Goal: Information Seeking & Learning: Learn about a topic

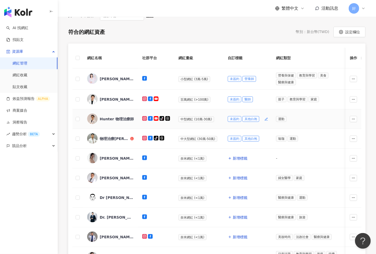
scroll to position [66, 0]
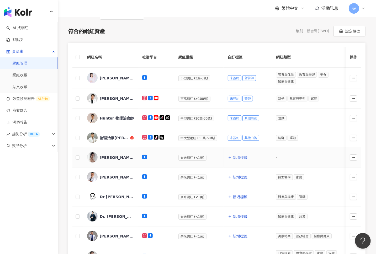
click at [240, 157] on span "新增標籤" at bounding box center [240, 158] width 15 height 4
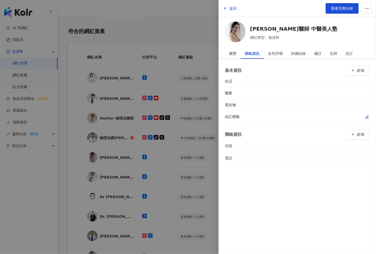
click at [364, 119] on div at bounding box center [313, 117] width 113 height 5
click at [368, 116] on icon "button" at bounding box center [367, 117] width 4 height 4
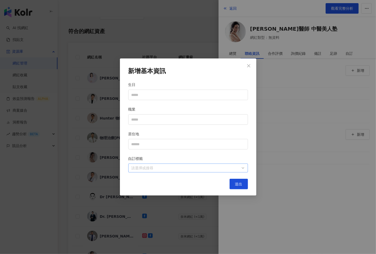
click at [235, 167] on div at bounding box center [185, 169] width 112 height 4
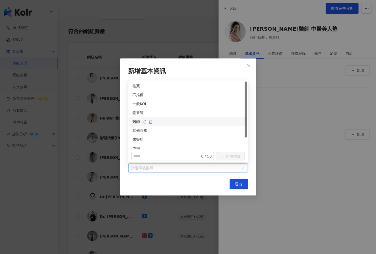
click at [135, 121] on div "醫師" at bounding box center [188, 122] width 111 height 6
click at [135, 137] on div "未簽約" at bounding box center [188, 140] width 111 height 6
click at [234, 184] on button "送出" at bounding box center [239, 184] width 18 height 11
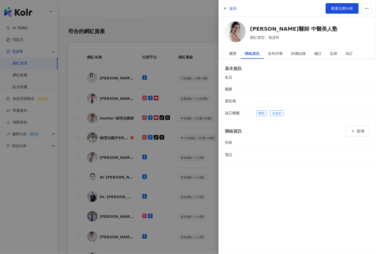
click at [185, 131] on div at bounding box center [188, 127] width 376 height 254
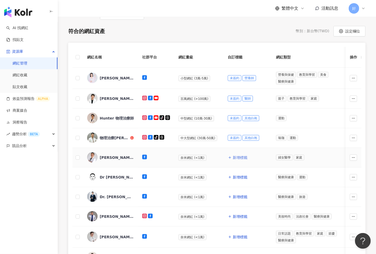
click at [238, 157] on span "新增標籤" at bounding box center [240, 158] width 15 height 4
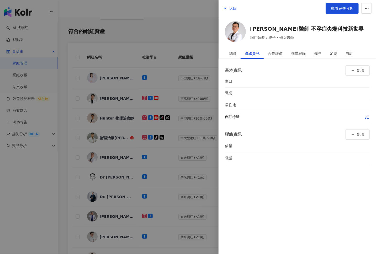
click at [368, 115] on icon "button" at bounding box center [367, 117] width 4 height 4
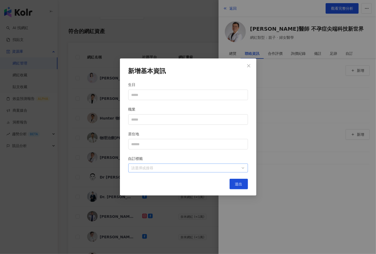
click at [207, 168] on div at bounding box center [185, 169] width 112 height 4
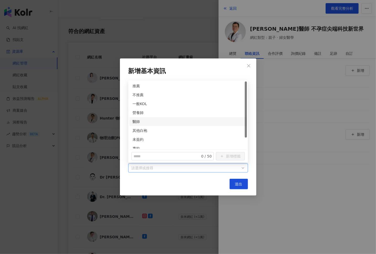
click at [98, 132] on div "新增基本資訊 生日 職業 居住地 自訂標籤 請選擇或搜尋 送出" at bounding box center [188, 127] width 376 height 254
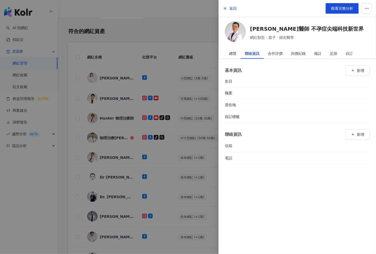
click at [148, 158] on div at bounding box center [188, 127] width 376 height 254
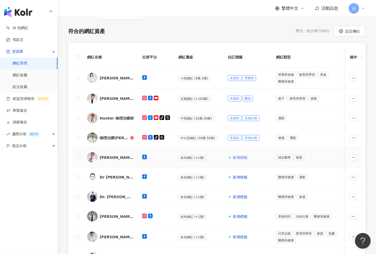
click at [237, 158] on span "新增標籤" at bounding box center [240, 158] width 15 height 4
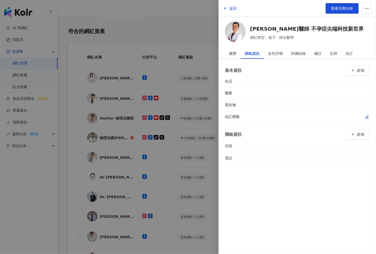
click at [367, 116] on icon "button" at bounding box center [367, 117] width 3 height 3
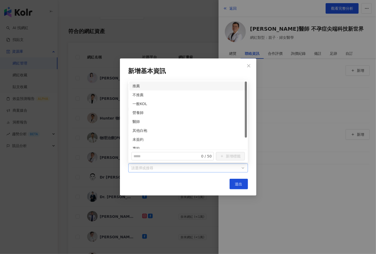
click at [176, 169] on div at bounding box center [185, 169] width 112 height 4
click at [137, 120] on div "醫師" at bounding box center [188, 122] width 111 height 6
click at [138, 140] on div "未簽約" at bounding box center [188, 140] width 111 height 6
click at [231, 183] on button "送出" at bounding box center [239, 184] width 18 height 11
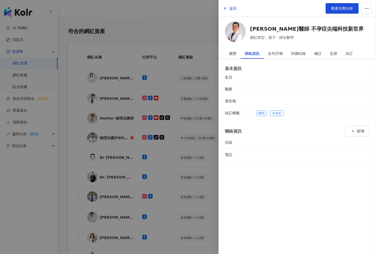
click at [157, 167] on div at bounding box center [188, 127] width 376 height 254
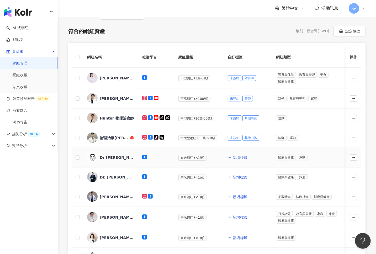
click at [242, 158] on span "新增標籤" at bounding box center [240, 158] width 15 height 4
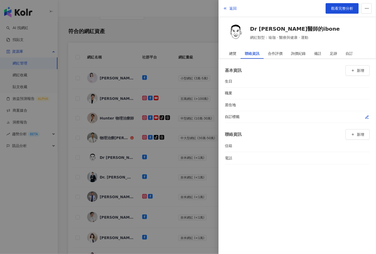
click at [366, 117] on icon "button" at bounding box center [367, 117] width 4 height 4
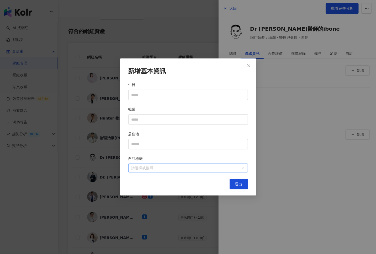
click at [244, 166] on div "請選擇或搜尋" at bounding box center [188, 168] width 120 height 9
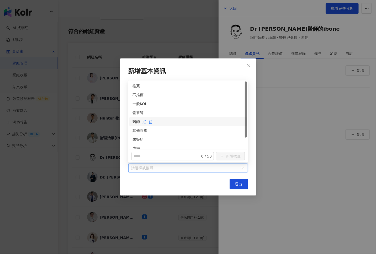
click at [138, 119] on div "醫師" at bounding box center [188, 122] width 111 height 6
click at [136, 142] on div "未簽約" at bounding box center [188, 140] width 111 height 6
click at [232, 182] on button "送出" at bounding box center [239, 184] width 18 height 11
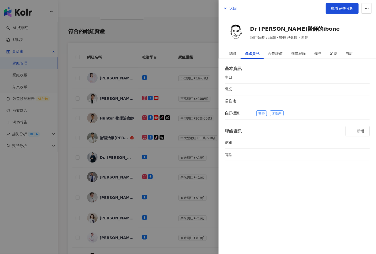
click at [183, 183] on div at bounding box center [188, 127] width 376 height 254
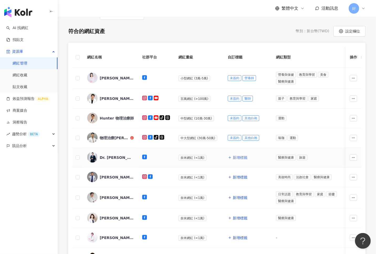
click at [231, 160] on button "新增標籤" at bounding box center [238, 158] width 20 height 11
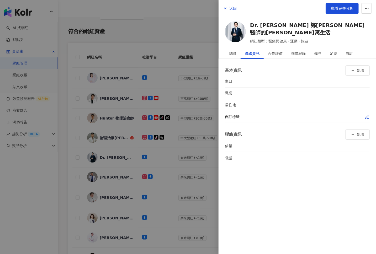
click at [367, 117] on icon "button" at bounding box center [367, 117] width 4 height 4
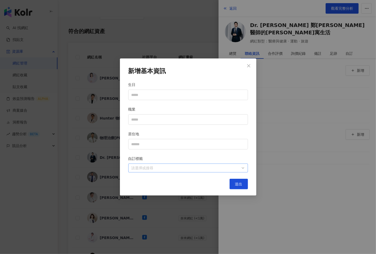
click at [219, 167] on div at bounding box center [185, 169] width 112 height 4
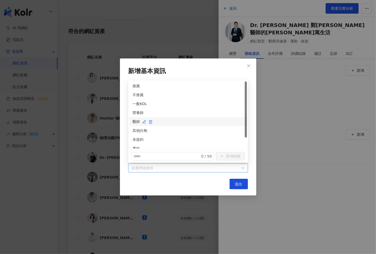
click at [139, 121] on div "醫師" at bounding box center [188, 122] width 111 height 6
click at [137, 142] on div "未簽約" at bounding box center [188, 140] width 111 height 6
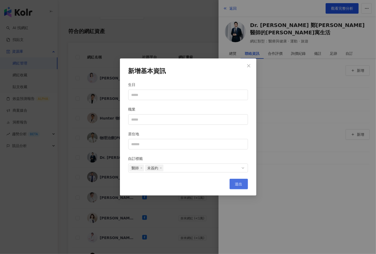
click at [241, 184] on span "送出" at bounding box center [238, 184] width 7 height 4
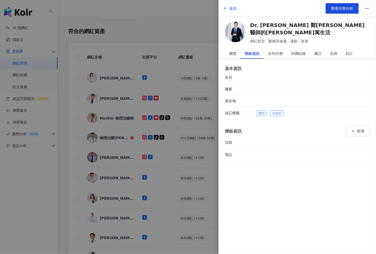
click at [181, 179] on div at bounding box center [188, 127] width 376 height 254
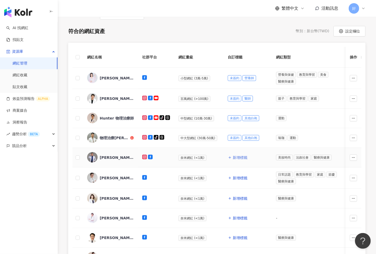
click at [236, 156] on span "新增標籤" at bounding box center [240, 158] width 15 height 4
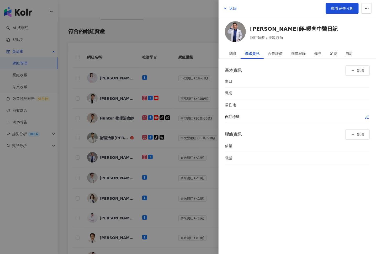
click at [365, 115] on button "button" at bounding box center [367, 117] width 5 height 5
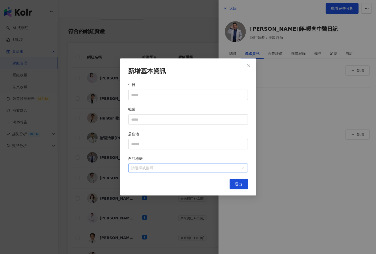
click at [231, 165] on div "請選擇或搜尋" at bounding box center [188, 168] width 120 height 9
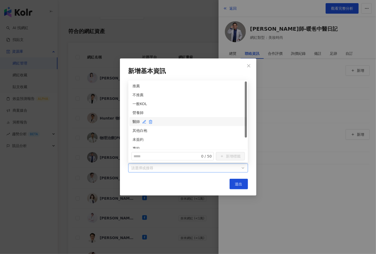
click at [135, 123] on div "醫師" at bounding box center [188, 122] width 111 height 6
click at [135, 139] on div "未簽約" at bounding box center [188, 140] width 111 height 6
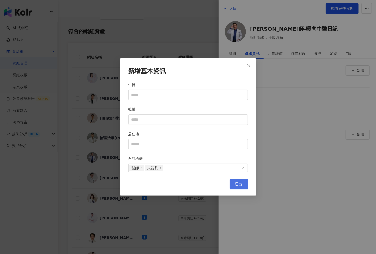
click at [231, 185] on button "送出" at bounding box center [239, 184] width 18 height 11
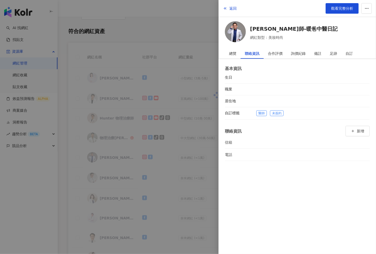
click at [176, 178] on div at bounding box center [188, 127] width 376 height 254
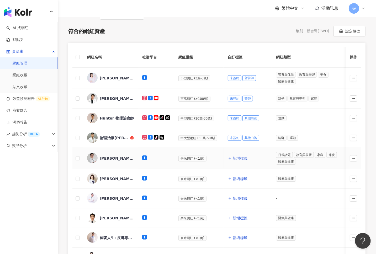
click at [233, 159] on span "新增標籤" at bounding box center [240, 159] width 15 height 4
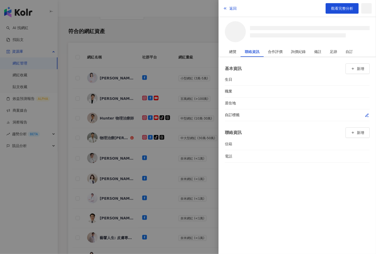
click at [367, 117] on icon "button" at bounding box center [367, 115] width 4 height 4
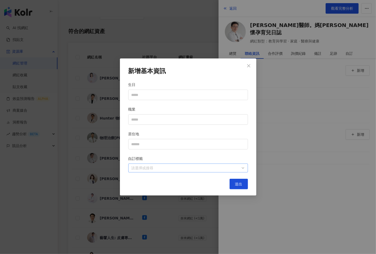
click at [235, 172] on div "請選擇或搜尋" at bounding box center [188, 168] width 120 height 9
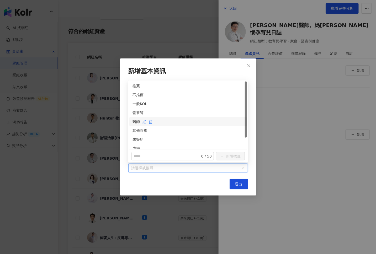
click at [135, 123] on div "醫師" at bounding box center [188, 122] width 111 height 6
click at [135, 140] on div "未簽約" at bounding box center [188, 140] width 111 height 6
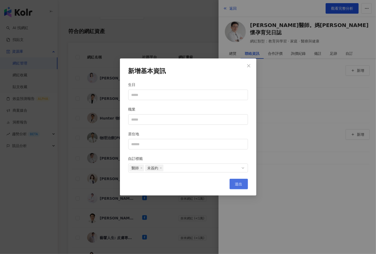
click at [243, 183] on button "送出" at bounding box center [239, 184] width 18 height 11
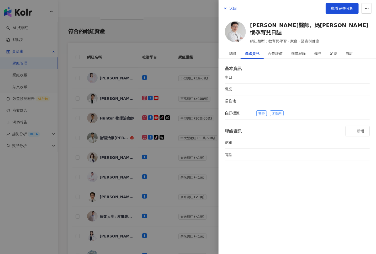
click at [203, 191] on div at bounding box center [188, 127] width 376 height 254
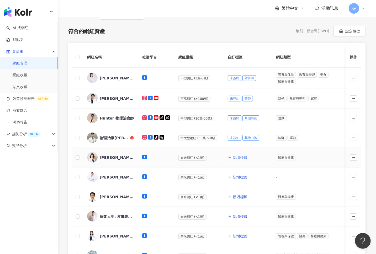
click at [237, 159] on span "新增標籤" at bounding box center [240, 158] width 15 height 4
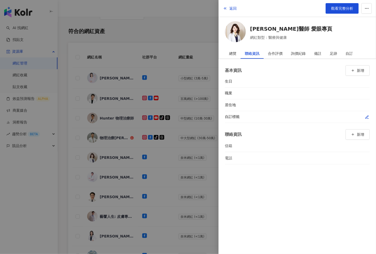
click at [370, 118] on button "button" at bounding box center [367, 117] width 5 height 5
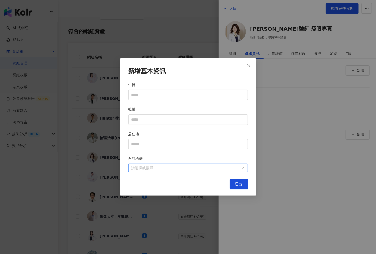
click at [221, 167] on div at bounding box center [185, 169] width 112 height 4
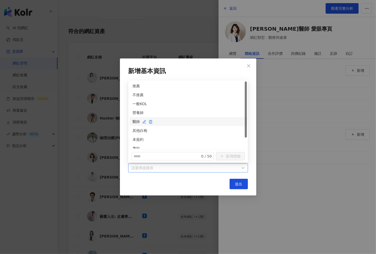
click at [134, 120] on div "醫師" at bounding box center [188, 122] width 111 height 6
click at [134, 139] on div "未簽約" at bounding box center [188, 140] width 111 height 6
click at [242, 182] on button "送出" at bounding box center [239, 184] width 18 height 11
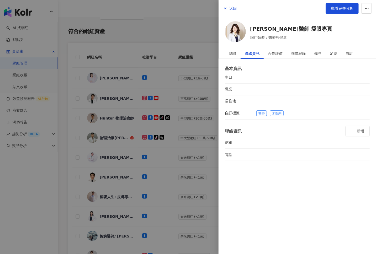
click at [211, 186] on div at bounding box center [188, 127] width 376 height 254
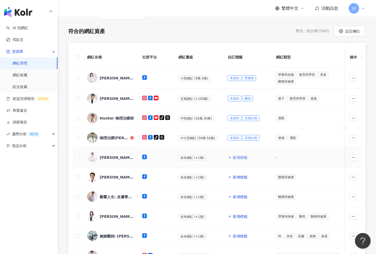
click at [237, 157] on span "新增標籤" at bounding box center [240, 158] width 15 height 4
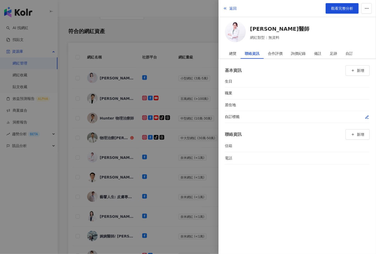
click at [364, 118] on div at bounding box center [313, 117] width 113 height 5
click at [366, 117] on icon "button" at bounding box center [367, 117] width 4 height 4
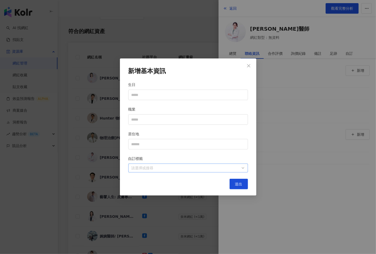
click at [178, 169] on div at bounding box center [185, 169] width 112 height 4
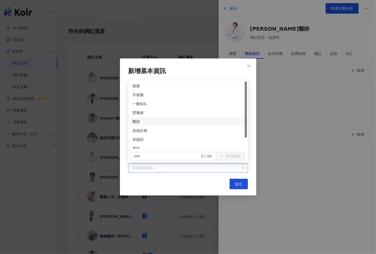
click at [132, 121] on div "醫師" at bounding box center [188, 121] width 118 height 9
click at [136, 139] on div "未簽約" at bounding box center [188, 140] width 111 height 6
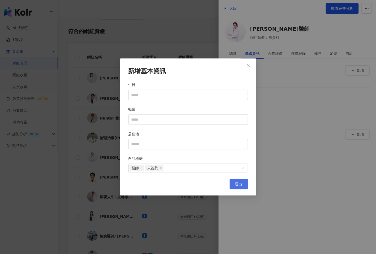
click at [240, 182] on span "送出" at bounding box center [238, 184] width 7 height 4
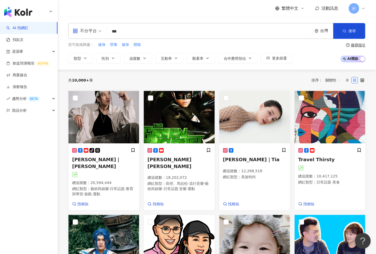
click at [204, 34] on input "***" at bounding box center [209, 32] width 201 height 10
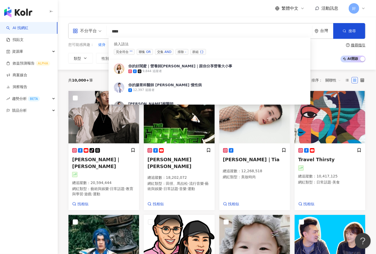
click at [165, 51] on div "AND" at bounding box center [168, 51] width 7 height 5
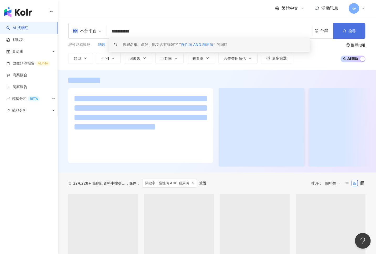
click at [350, 31] on span "搜尋" at bounding box center [352, 31] width 7 height 4
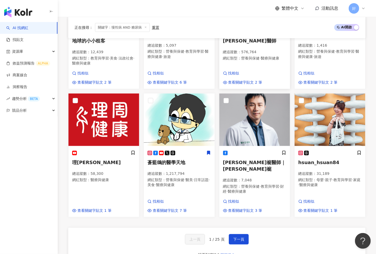
scroll to position [288, 0]
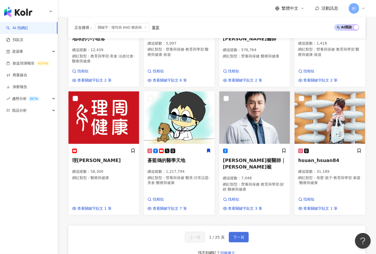
click at [243, 236] on span "下一頁" at bounding box center [238, 238] width 11 height 4
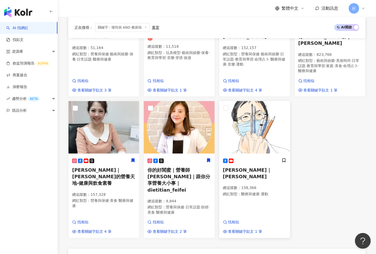
scroll to position [315, 0]
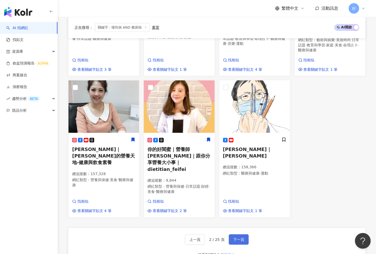
click at [238, 238] on span "下一頁" at bounding box center [238, 240] width 11 height 4
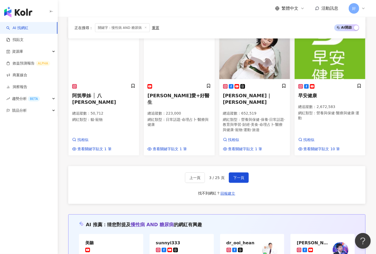
scroll to position [356, 0]
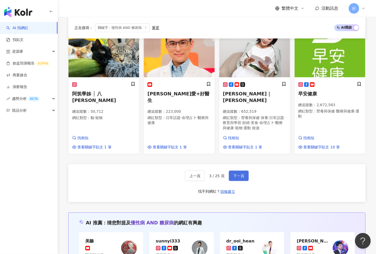
click at [237, 174] on span "下一頁" at bounding box center [238, 176] width 11 height 4
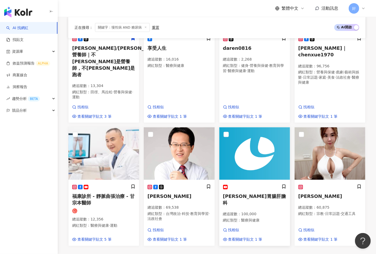
scroll to position [369, 0]
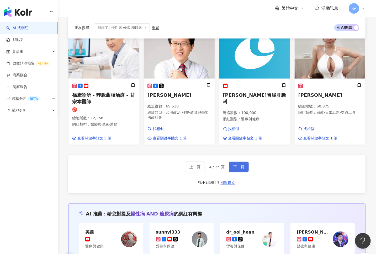
click at [243, 165] on span "下一頁" at bounding box center [238, 167] width 11 height 4
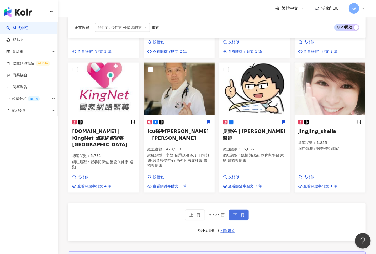
scroll to position [325, 0]
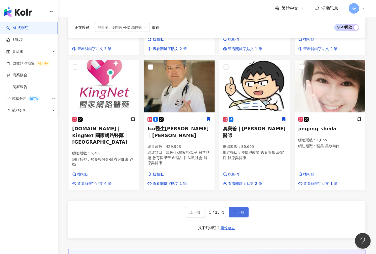
click at [237, 211] on span "下一頁" at bounding box center [238, 213] width 11 height 4
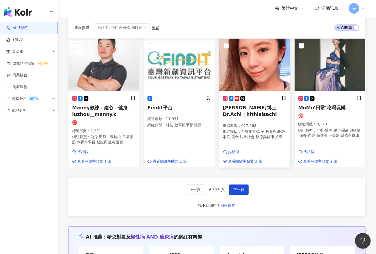
scroll to position [340, 0]
click at [240, 188] on span "下一頁" at bounding box center [238, 190] width 11 height 4
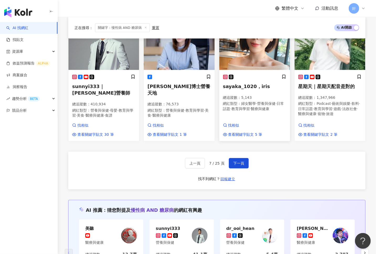
scroll to position [357, 0]
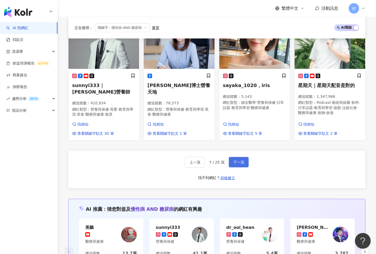
click at [245, 157] on button "下一頁" at bounding box center [239, 162] width 20 height 11
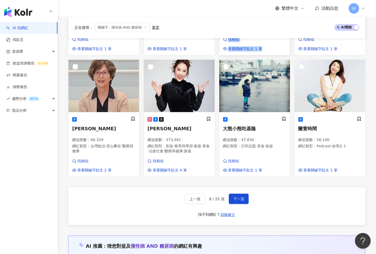
scroll to position [321, 0]
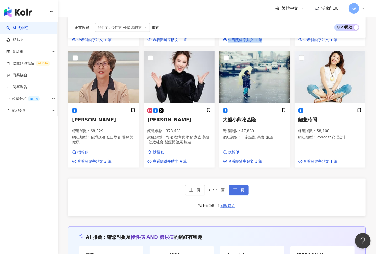
click at [241, 188] on span "下一頁" at bounding box center [238, 190] width 11 height 4
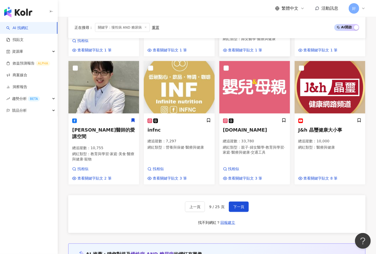
scroll to position [304, 0]
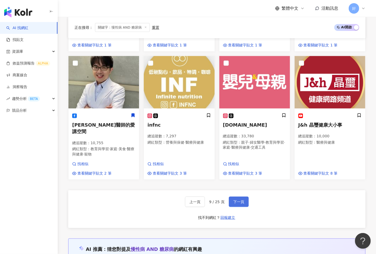
click at [235, 200] on span "下一頁" at bounding box center [238, 202] width 11 height 4
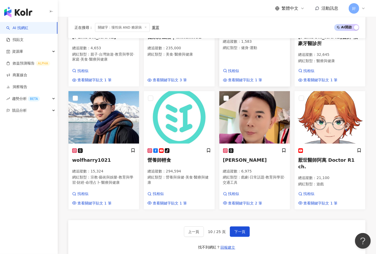
scroll to position [283, 0]
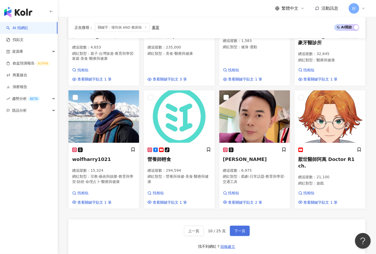
click at [236, 226] on button "下一頁" at bounding box center [240, 231] width 20 height 11
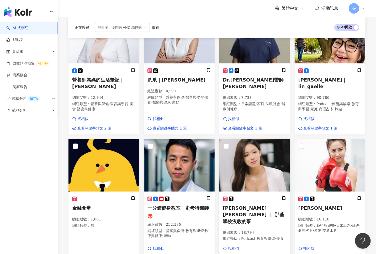
scroll to position [363, 0]
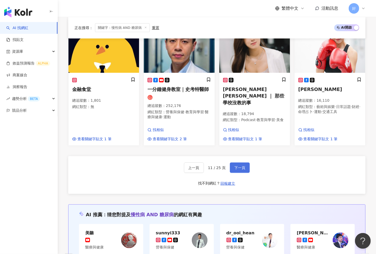
click at [239, 166] on span "下一頁" at bounding box center [240, 168] width 11 height 4
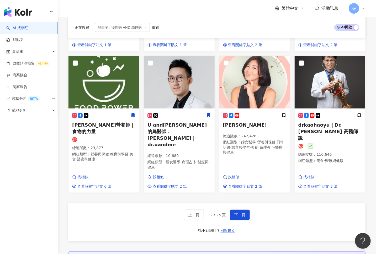
scroll to position [323, 0]
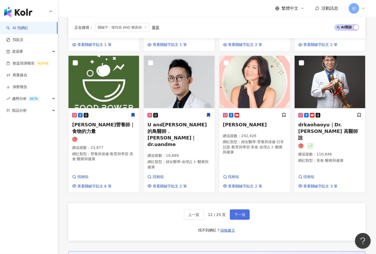
click at [237, 210] on button "下一頁" at bounding box center [240, 215] width 20 height 11
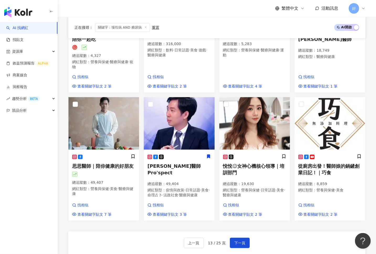
scroll to position [282, 0]
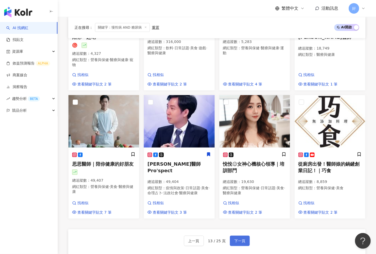
click at [237, 236] on button "下一頁" at bounding box center [240, 241] width 20 height 11
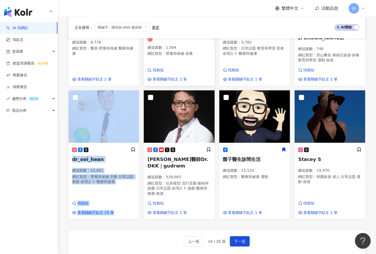
scroll to position [310, 0]
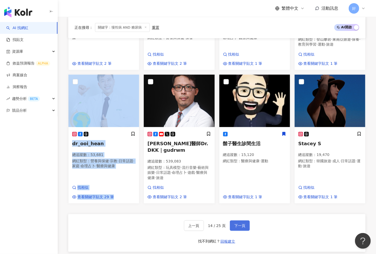
click at [244, 221] on button "下一頁" at bounding box center [240, 226] width 20 height 11
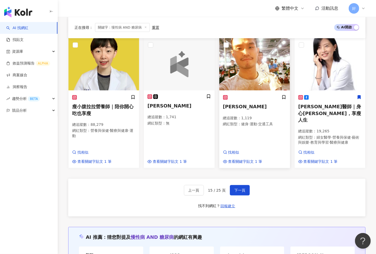
scroll to position [330, 0]
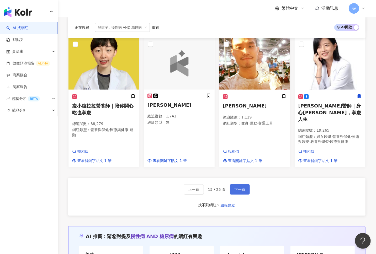
click at [243, 185] on button "下一頁" at bounding box center [240, 190] width 20 height 11
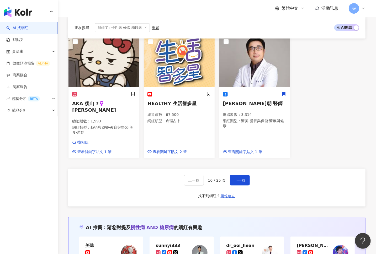
scroll to position [338, 0]
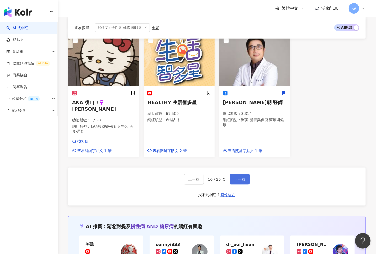
click at [247, 174] on button "下一頁" at bounding box center [240, 179] width 20 height 11
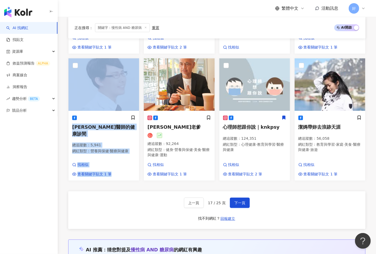
scroll to position [339, 0]
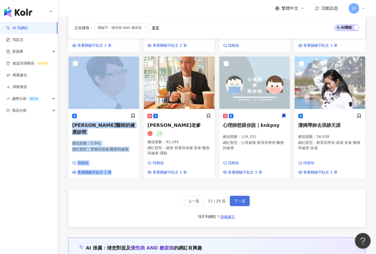
click at [237, 196] on button "下一頁" at bounding box center [240, 201] width 20 height 11
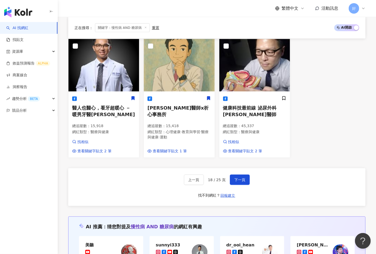
scroll to position [340, 0]
click at [241, 178] on span "下一頁" at bounding box center [240, 180] width 11 height 4
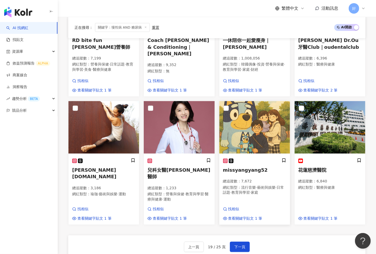
scroll to position [297, 0]
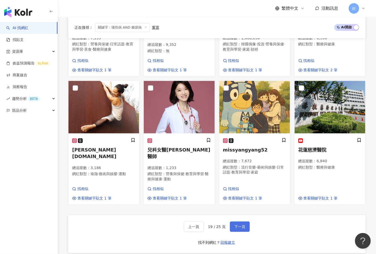
click at [246, 222] on button "下一頁" at bounding box center [240, 227] width 20 height 11
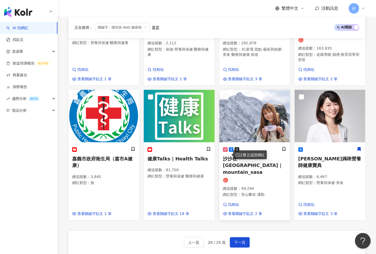
scroll to position [296, 0]
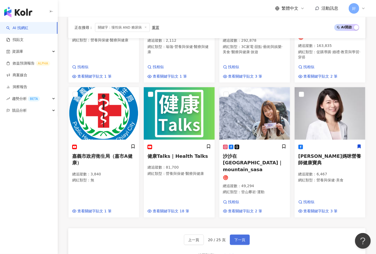
click at [240, 238] on span "下一頁" at bounding box center [240, 240] width 11 height 4
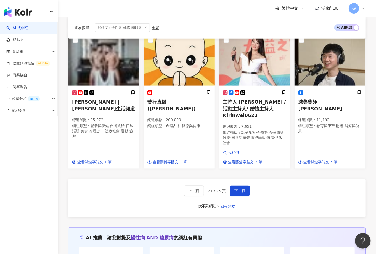
scroll to position [369, 0]
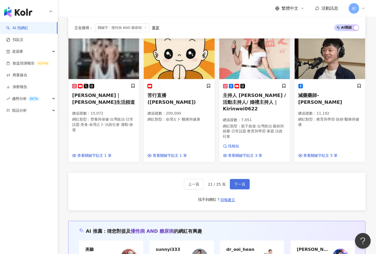
click at [236, 183] on span "下一頁" at bounding box center [240, 185] width 11 height 4
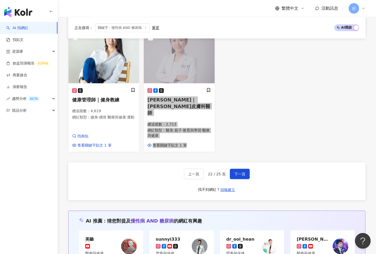
scroll to position [347, 0]
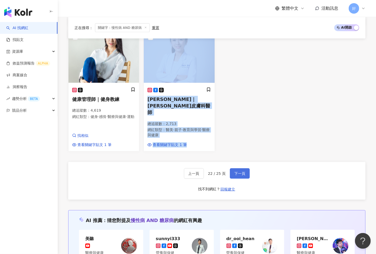
click at [241, 171] on button "下一頁" at bounding box center [240, 174] width 20 height 11
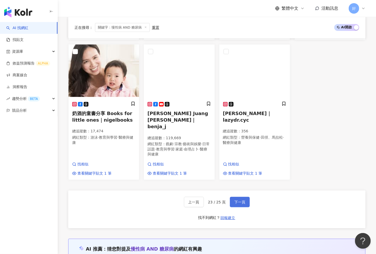
scroll to position [328, 0]
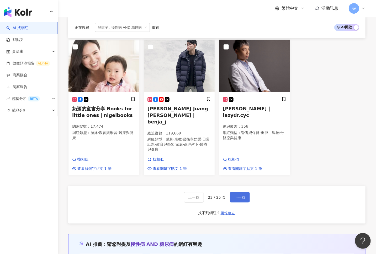
click at [239, 196] on span "下一頁" at bounding box center [240, 198] width 11 height 4
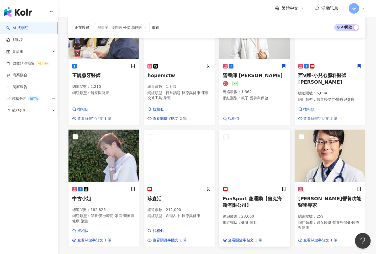
scroll to position [312, 0]
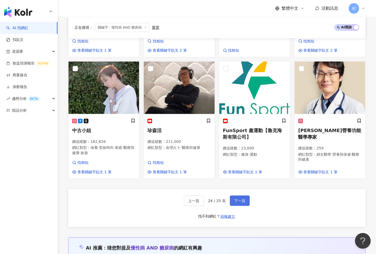
click at [243, 199] on span "下一頁" at bounding box center [240, 201] width 11 height 4
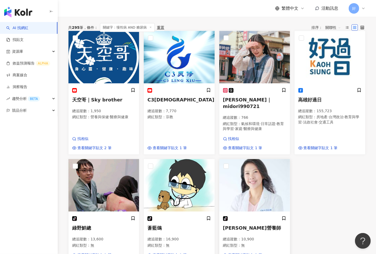
scroll to position [0, 0]
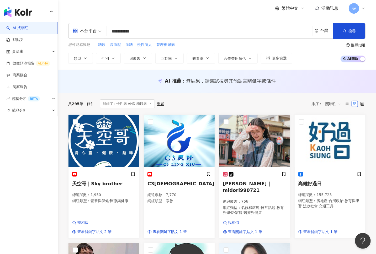
click at [155, 30] on input "**********" at bounding box center [209, 32] width 201 height 10
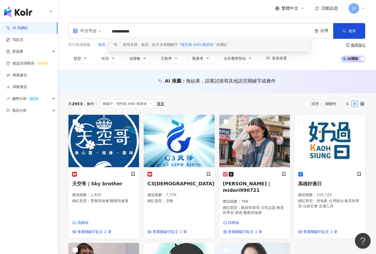
drag, startPoint x: 151, startPoint y: 30, endPoint x: 87, endPoint y: 30, distance: 64.6
click at [87, 30] on div "**********" at bounding box center [217, 31] width 298 height 16
paste input "search"
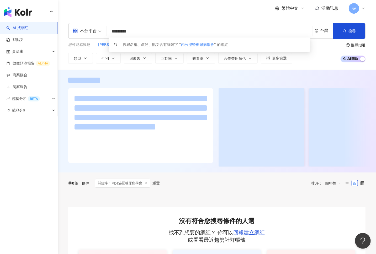
type input "*********"
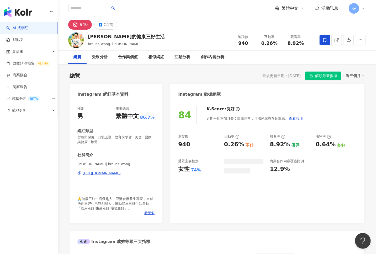
click at [104, 26] on div "7.1萬" at bounding box center [108, 24] width 9 height 7
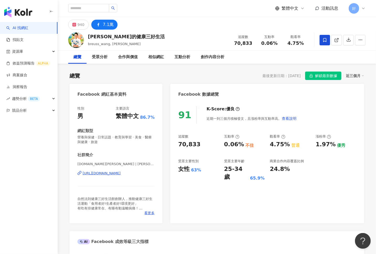
click at [107, 174] on div "https://www.facebook.com/251703474880662" at bounding box center [102, 173] width 38 height 5
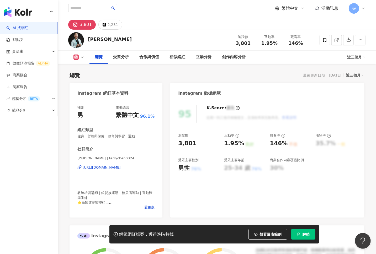
click at [101, 167] on div "https://www.instagram.com/terrychen0324/" at bounding box center [102, 167] width 38 height 5
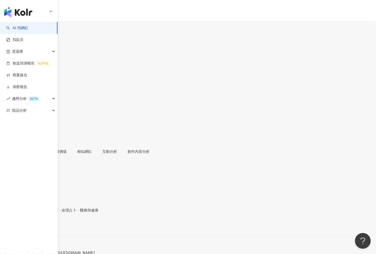
click at [23, 29] on div "5萬" at bounding box center [20, 31] width 6 height 4
click at [46, 225] on div "[URL][DOMAIN_NAME]" at bounding box center [25, 227] width 41 height 4
click at [4, 110] on icon at bounding box center [2, 112] width 4 height 4
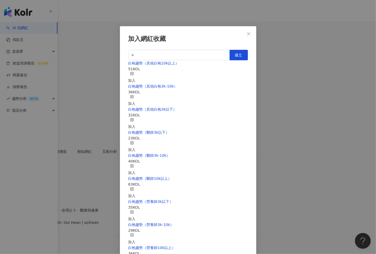
scroll to position [22, 0]
click at [136, 188] on div "加入" at bounding box center [131, 194] width 7 height 12
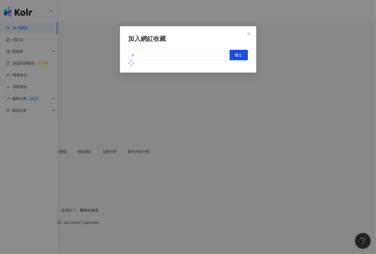
scroll to position [0, 0]
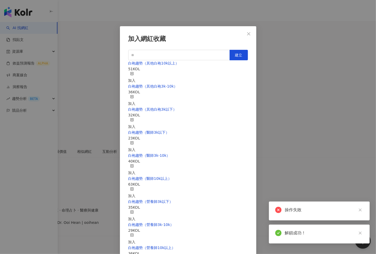
scroll to position [24, 0]
click at [134, 188] on icon "button" at bounding box center [132, 190] width 4 height 4
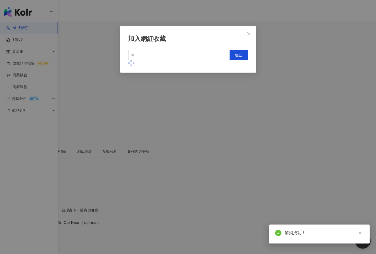
scroll to position [0, 0]
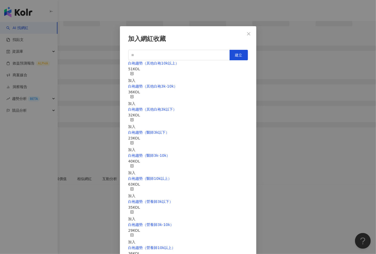
click at [284, 134] on div "加入網紅收藏 建立 白袍趨勢（其他白袍10k以上） 51 KOL 加入 白袍趨勢（其他白袍3k-10k） 36 KOL 加入 白袍趨勢（其他白袍3k以下） 3…" at bounding box center [188, 127] width 376 height 254
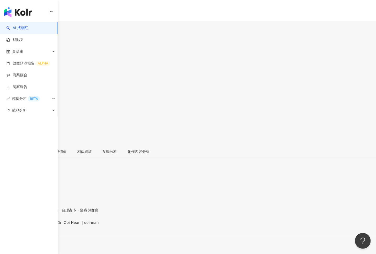
scroll to position [17, 0]
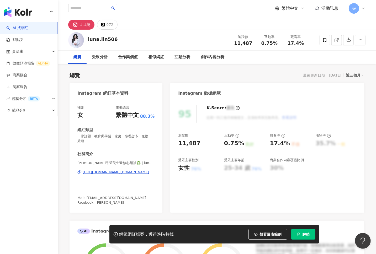
click at [134, 173] on div "[URL][DOMAIN_NAME][DOMAIN_NAME]" at bounding box center [116, 172] width 66 height 5
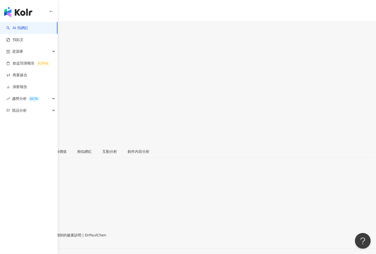
click at [46, 238] on div "[URL][DOMAIN_NAME]" at bounding box center [25, 240] width 41 height 4
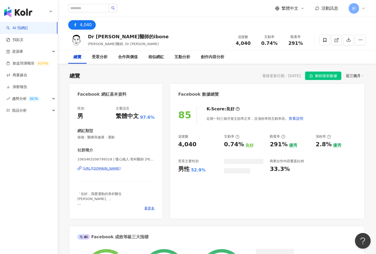
click at [107, 171] on div "[URL][DOMAIN_NAME]" at bounding box center [102, 169] width 38 height 5
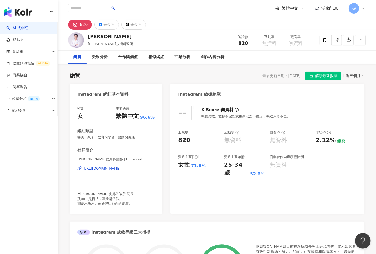
click at [118, 169] on div "[URL][DOMAIN_NAME]" at bounding box center [102, 169] width 38 height 5
